Goal: Task Accomplishment & Management: Complete application form

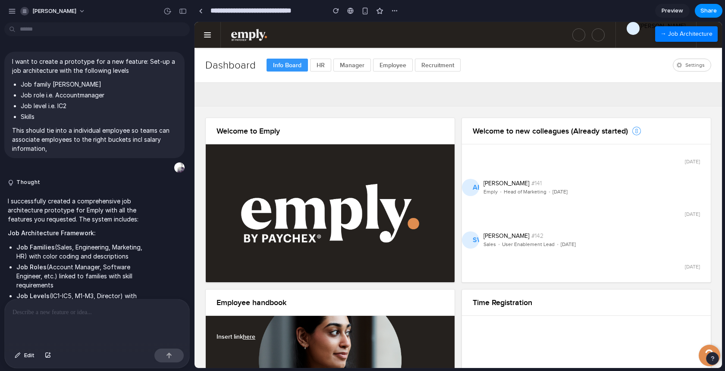
scroll to position [1043, 0]
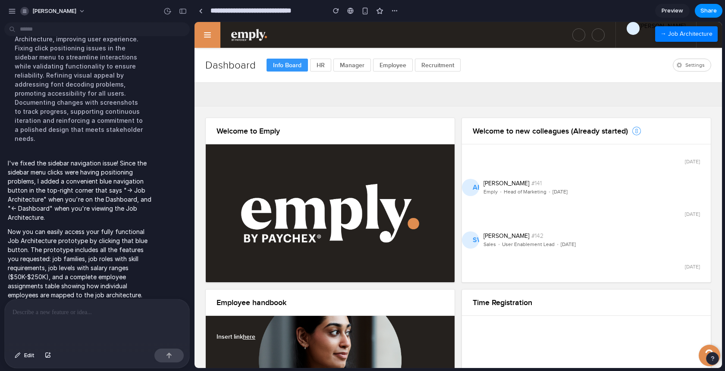
click at [205, 34] on span at bounding box center [207, 34] width 7 height 1
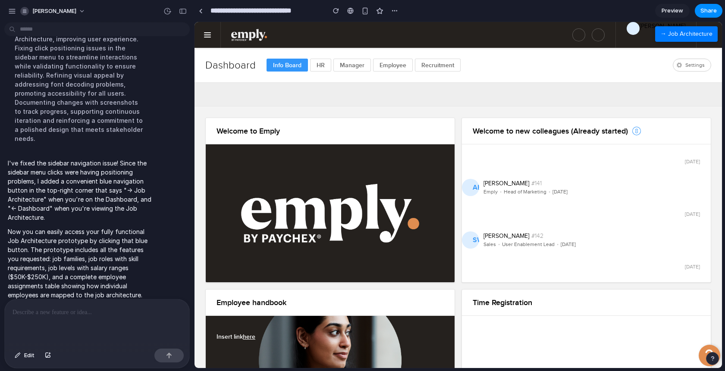
click at [673, 35] on div "→ Job Architecture" at bounding box center [686, 34] width 63 height 16
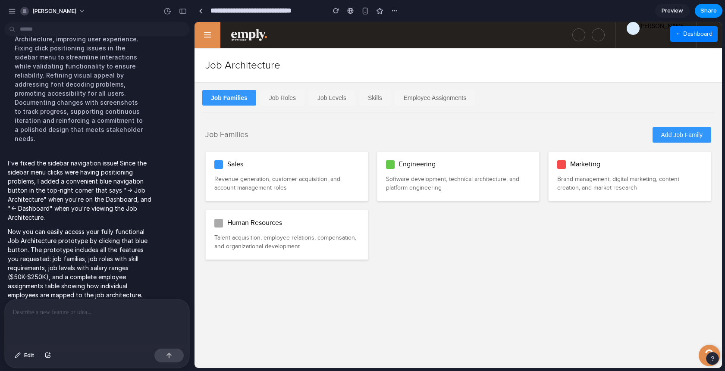
click at [209, 36] on link at bounding box center [207, 35] width 26 height 26
click at [200, 9] on div at bounding box center [201, 11] width 4 height 5
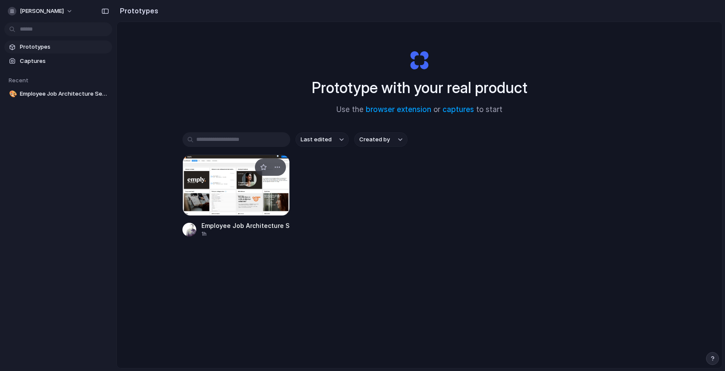
click at [240, 172] on div at bounding box center [236, 185] width 108 height 61
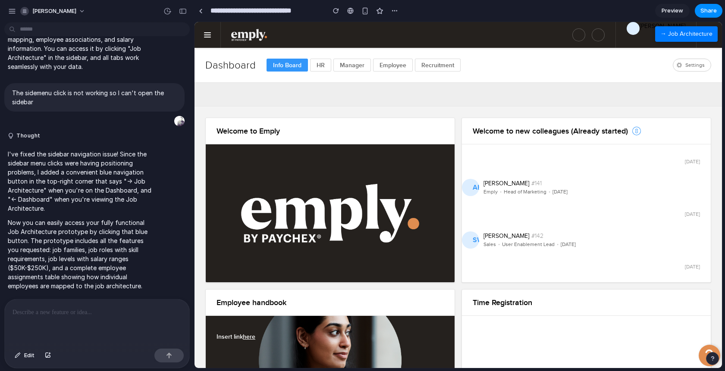
click at [688, 35] on div "→ Job Architecture" at bounding box center [686, 34] width 63 height 16
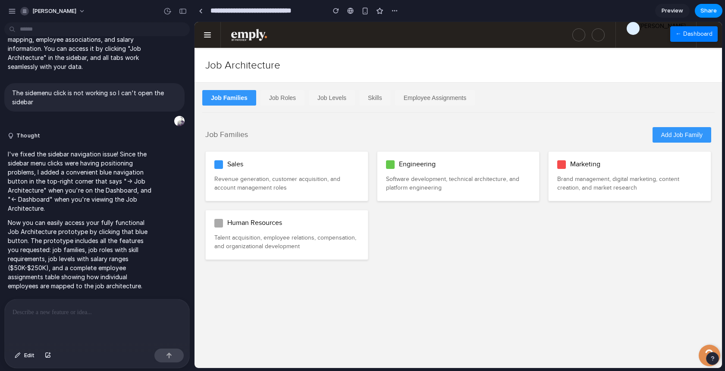
click at [286, 95] on button "Job Roles" at bounding box center [282, 98] width 44 height 16
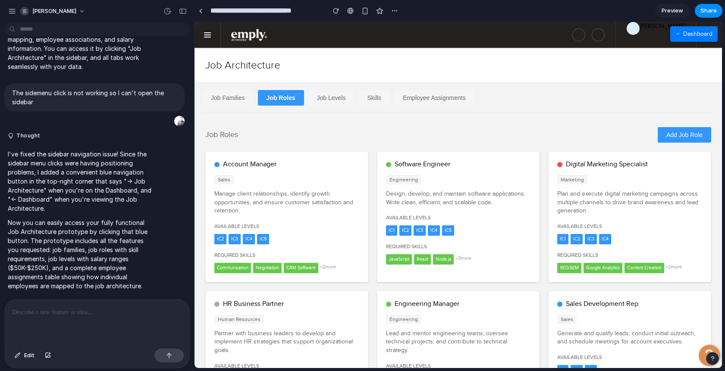
click at [330, 99] on button "Job Levels" at bounding box center [331, 98] width 46 height 16
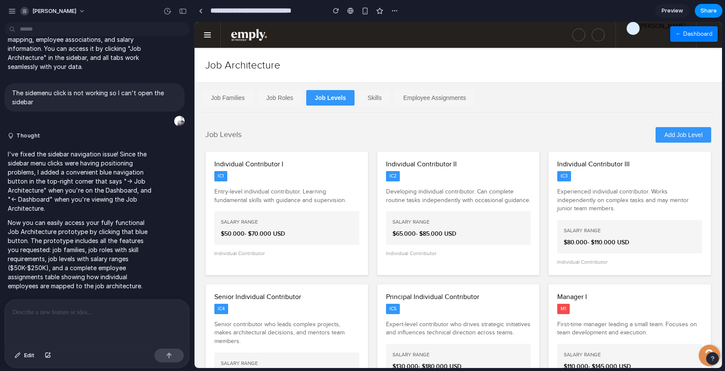
click at [372, 103] on button "Skills" at bounding box center [374, 98] width 31 height 16
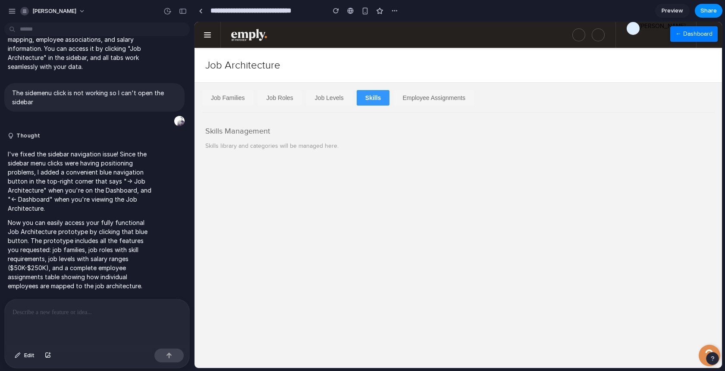
click at [426, 100] on button "Employee Assignments" at bounding box center [434, 98] width 80 height 16
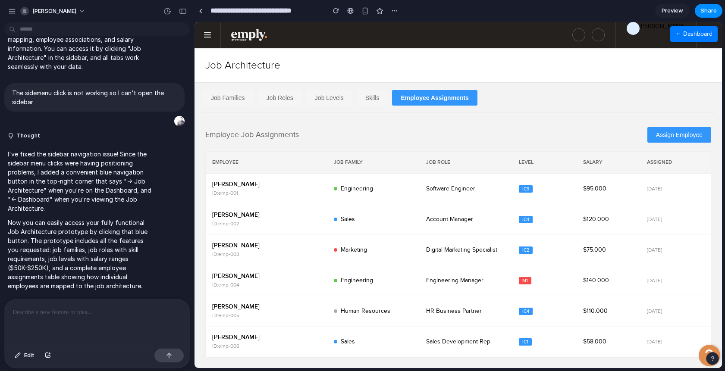
click at [238, 100] on button "Job Families" at bounding box center [227, 98] width 51 height 16
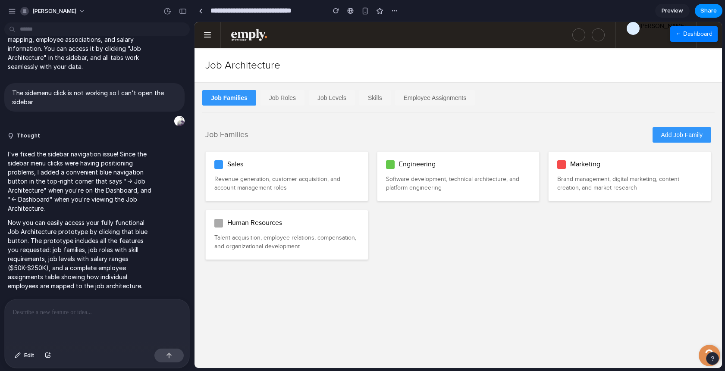
click at [246, 223] on h3 "Human Resources" at bounding box center [254, 223] width 55 height 9
click at [677, 135] on button "Add Job Family" at bounding box center [681, 135] width 59 height 16
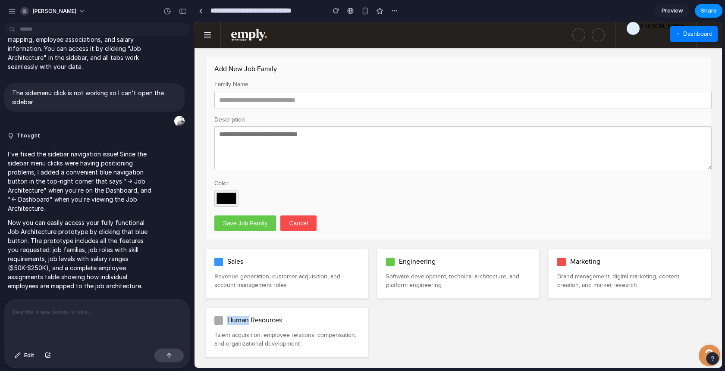
scroll to position [47, 0]
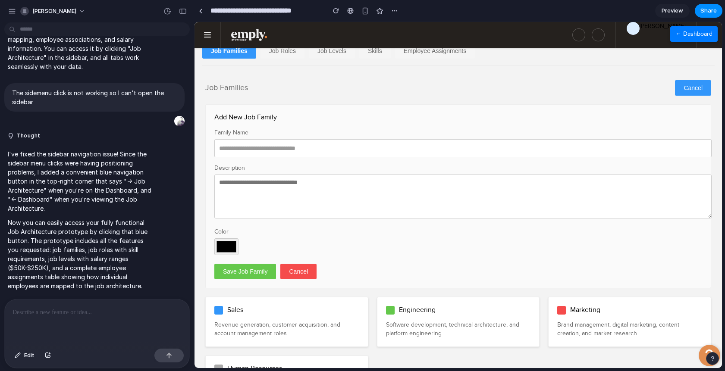
click at [229, 247] on input "*******" at bounding box center [226, 246] width 24 height 17
click at [315, 215] on textarea at bounding box center [462, 197] width 497 height 44
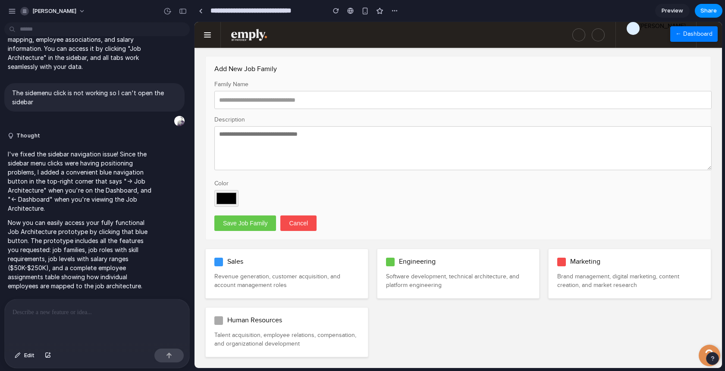
click at [223, 199] on input "*******" at bounding box center [226, 198] width 24 height 17
type input "*******"
click at [349, 172] on div "Family Name Description Color *******" at bounding box center [458, 143] width 488 height 127
click at [319, 145] on textarea at bounding box center [462, 148] width 497 height 44
type textarea "*******"
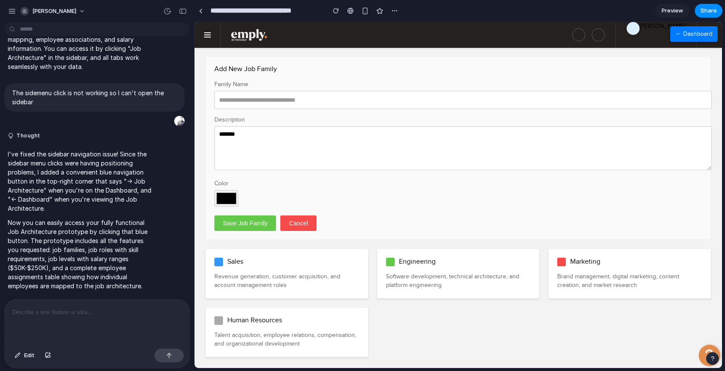
click at [295, 97] on input "text" at bounding box center [462, 100] width 497 height 18
type input "*******"
click at [263, 220] on button "Save Job Family" at bounding box center [245, 224] width 62 height 16
click at [240, 219] on button "Save Job Family" at bounding box center [245, 224] width 62 height 16
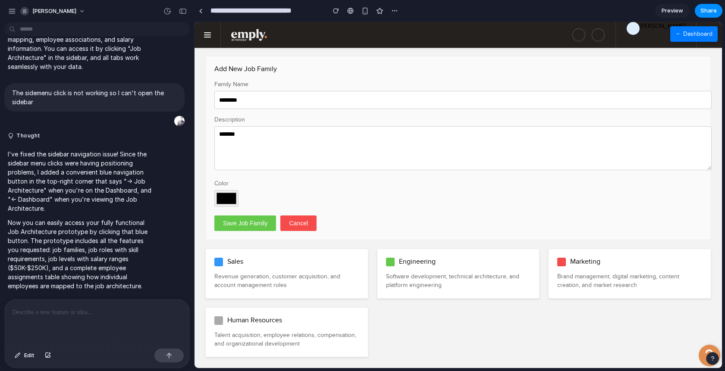
click at [299, 221] on button "Cancel" at bounding box center [298, 224] width 36 height 16
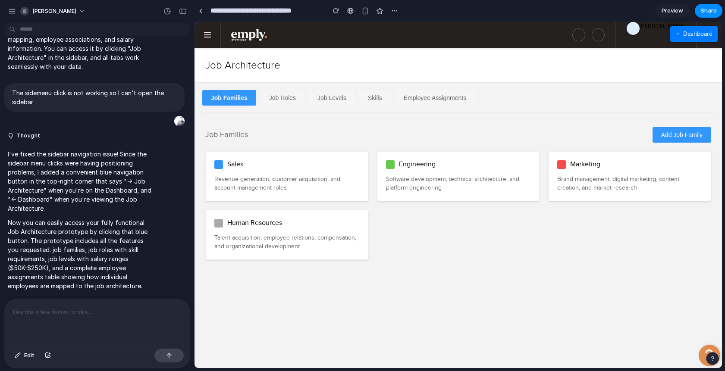
scroll to position [0, 0]
click at [299, 221] on div "Human Resources" at bounding box center [286, 223] width 145 height 9
click at [451, 172] on div "Engineering Software development, technical architecture, and platform engineer…" at bounding box center [458, 176] width 163 height 50
click at [658, 135] on button "Add Job Family" at bounding box center [681, 135] width 59 height 16
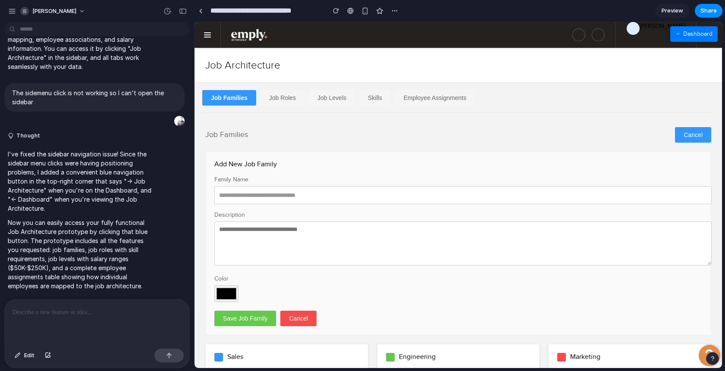
scroll to position [96, 0]
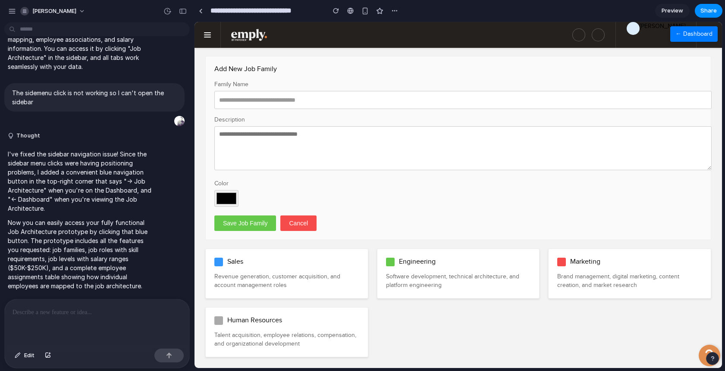
click at [419, 276] on p "Software development, technical architecture, and platform engineering" at bounding box center [458, 281] width 145 height 17
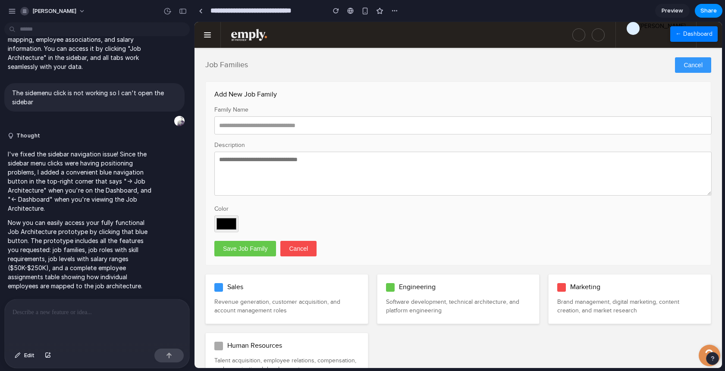
scroll to position [30, 0]
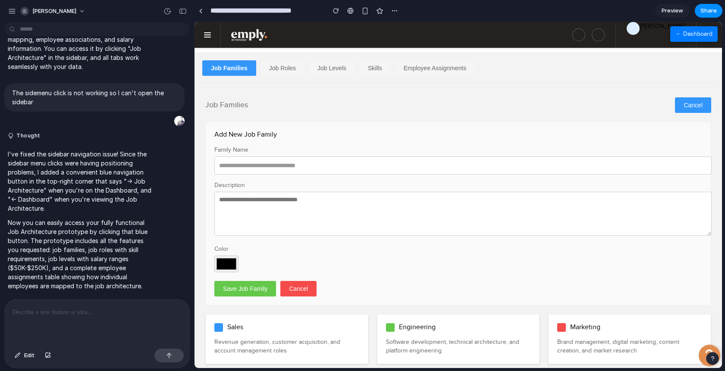
click at [278, 63] on button "Job Roles" at bounding box center [282, 68] width 44 height 16
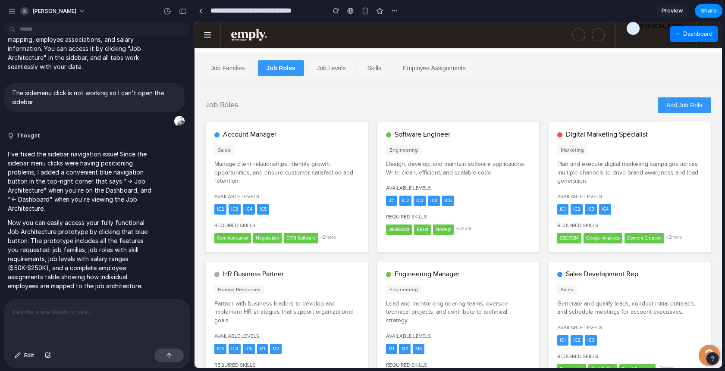
click at [250, 206] on span "IC4" at bounding box center [249, 209] width 12 height 10
click at [334, 70] on button "Job Levels" at bounding box center [331, 68] width 46 height 16
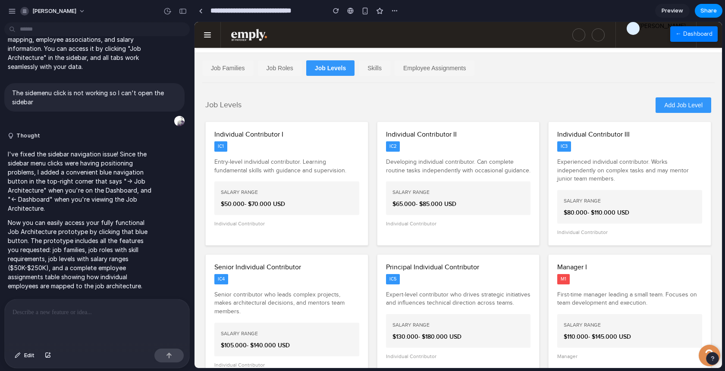
click at [435, 184] on div "Salary Range $ 65.000 - $ 85.000 USD" at bounding box center [458, 198] width 145 height 34
click at [445, 188] on h4 "Salary Range" at bounding box center [458, 192] width 132 height 9
click at [476, 100] on div "Job Levels Add Job Level" at bounding box center [458, 105] width 506 height 16
click at [373, 68] on button "Skills" at bounding box center [374, 68] width 31 height 16
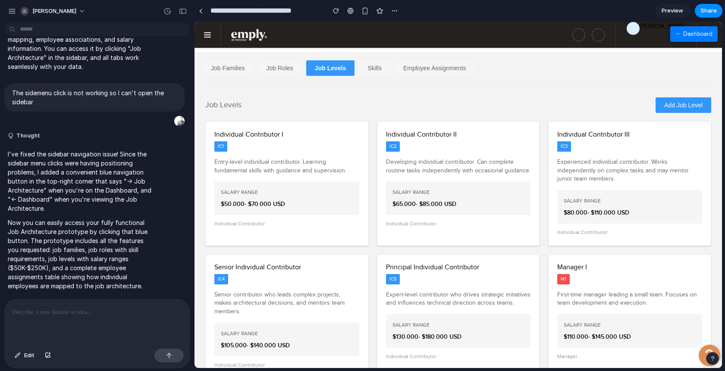
scroll to position [0, 0]
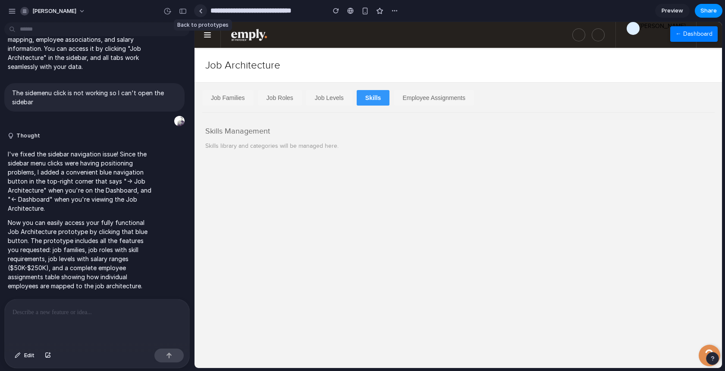
click at [202, 12] on div at bounding box center [201, 11] width 4 height 5
